Goal: Register for event/course

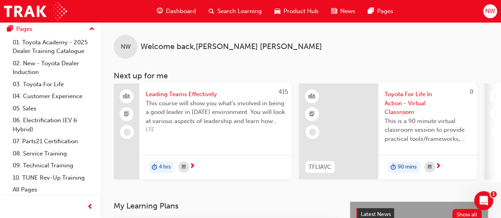
click at [246, 10] on span "Search Learning" at bounding box center [240, 11] width 44 height 9
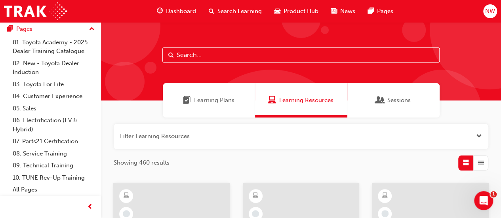
click at [201, 54] on input "text" at bounding box center [300, 55] width 277 height 15
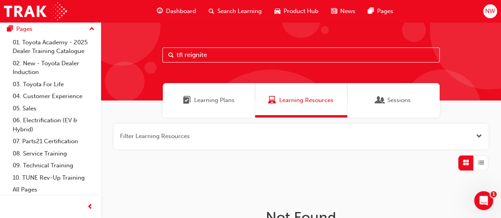
drag, startPoint x: 228, startPoint y: 54, endPoint x: 169, endPoint y: 48, distance: 59.3
click at [169, 48] on div "tfl reignite" at bounding box center [300, 55] width 277 height 15
type input "tfl"
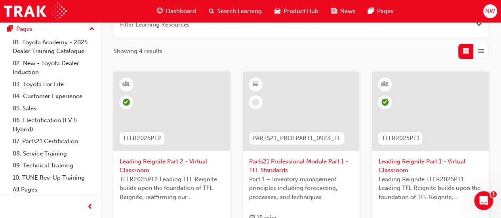
scroll to position [158, 0]
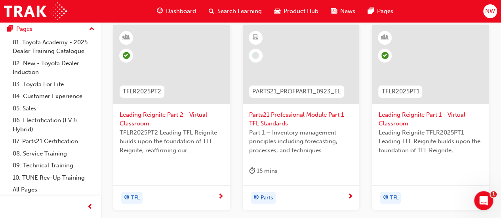
click at [136, 122] on span "Leading Reignite Part 2 - Virtual Classroom" at bounding box center [172, 120] width 104 height 18
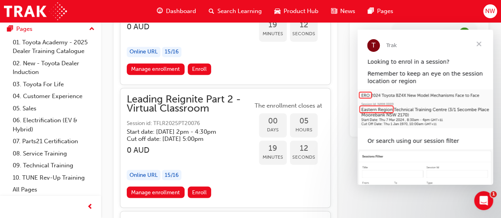
scroll to position [668, 0]
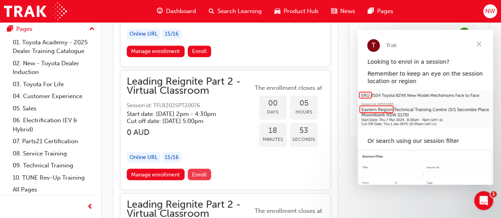
click at [201, 178] on span "Enroll" at bounding box center [199, 174] width 15 height 7
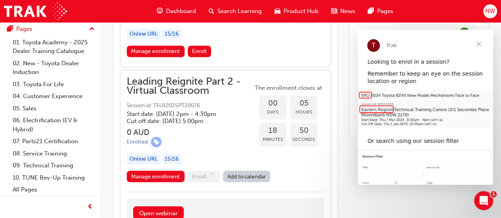
scroll to position [707, 0]
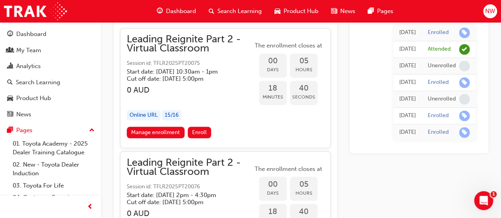
scroll to position [668, 0]
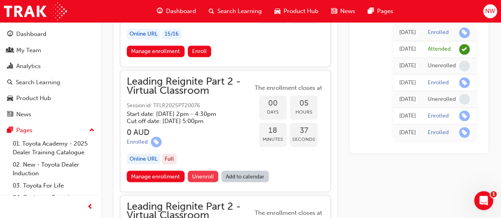
click at [203, 180] on span "Unenroll" at bounding box center [203, 176] width 22 height 7
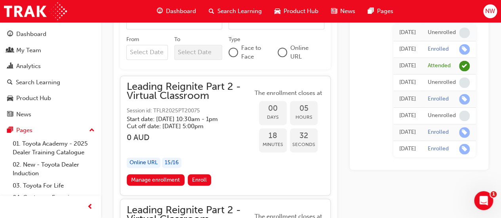
scroll to position [588, 0]
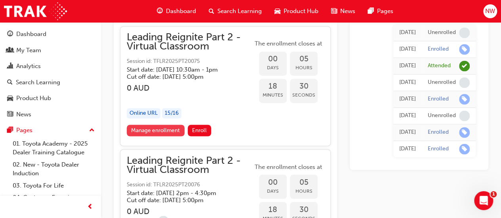
click at [136, 136] on link "Manage enrollment" at bounding box center [156, 130] width 58 height 11
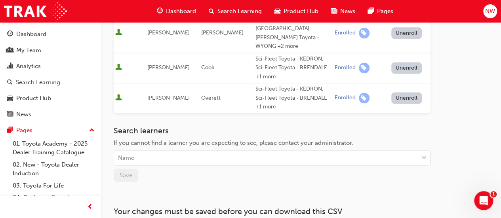
scroll to position [498, 0]
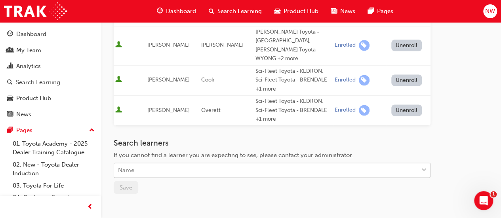
click at [173, 164] on div "Name" at bounding box center [266, 171] width 304 height 14
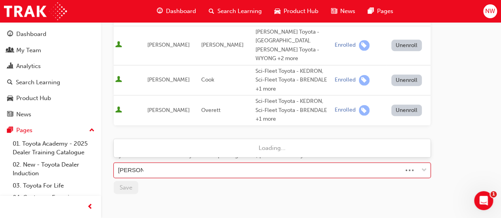
type input "[PERSON_NAME]"
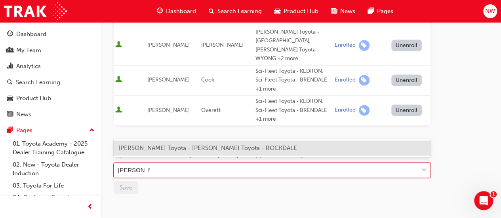
click at [148, 149] on span "[PERSON_NAME] Toyota - [PERSON_NAME] Toyota - ROCKDALE" at bounding box center [207, 148] width 179 height 7
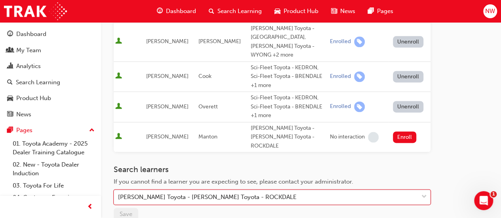
scroll to position [458, 0]
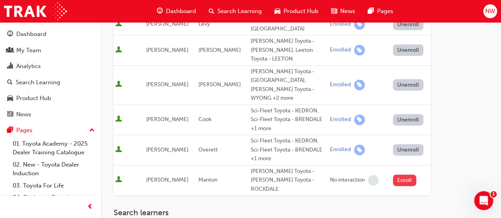
click at [399, 175] on button "Enroll" at bounding box center [405, 180] width 24 height 11
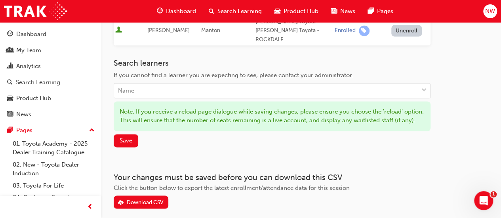
scroll to position [609, 0]
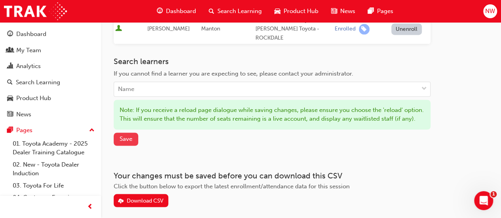
click at [121, 136] on span "Save" at bounding box center [126, 139] width 13 height 7
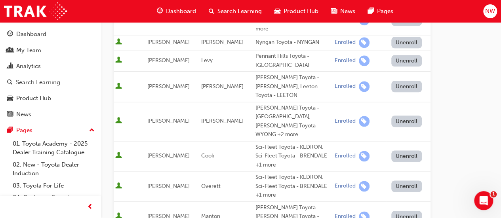
scroll to position [409, 0]
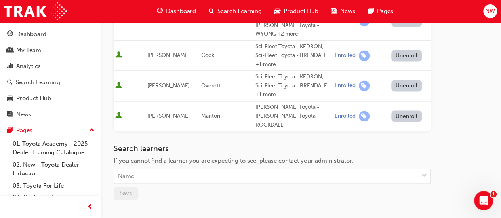
scroll to position [567, 0]
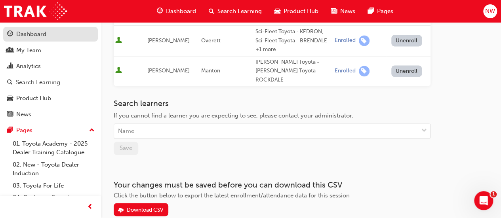
click at [17, 31] on div "Dashboard" at bounding box center [31, 34] width 30 height 9
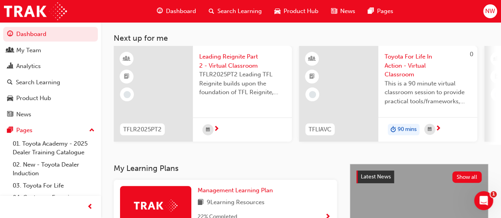
scroll to position [119, 0]
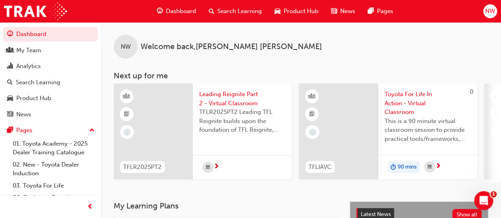
click at [232, 97] on span "Leading Reignite Part 2 - Virtual Classroom" at bounding box center [242, 99] width 86 height 18
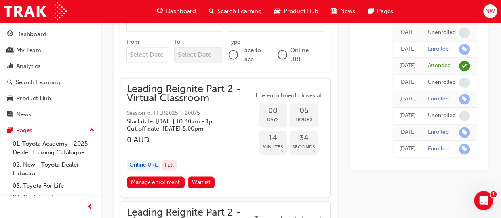
scroll to position [549, 0]
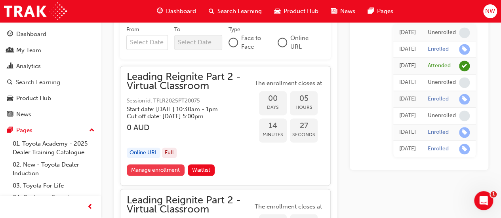
click at [138, 176] on link "Manage enrollment" at bounding box center [156, 169] width 58 height 11
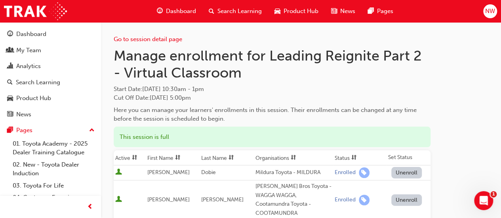
click at [483, 13] on div "NW" at bounding box center [490, 11] width 14 height 14
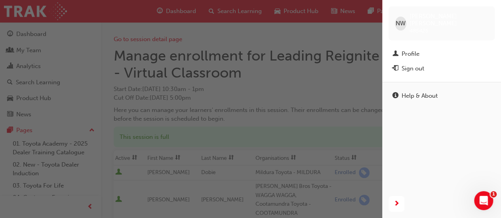
click at [357, 79] on div "button" at bounding box center [191, 109] width 382 height 218
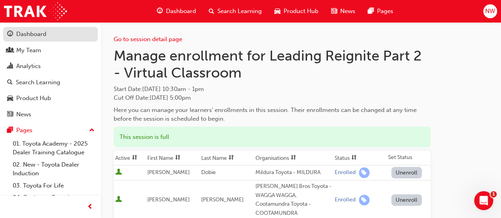
click at [22, 35] on div "Dashboard" at bounding box center [31, 34] width 30 height 9
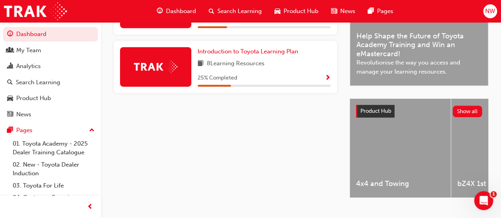
scroll to position [254, 0]
